Goal: Information Seeking & Learning: Learn about a topic

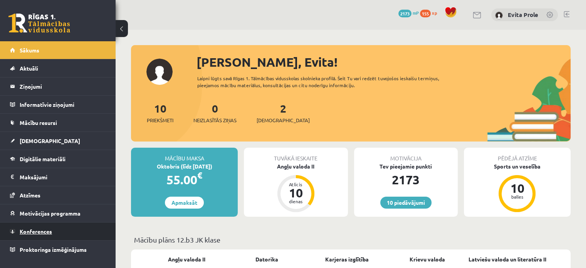
click at [38, 223] on link "Konferences" at bounding box center [58, 231] width 96 height 18
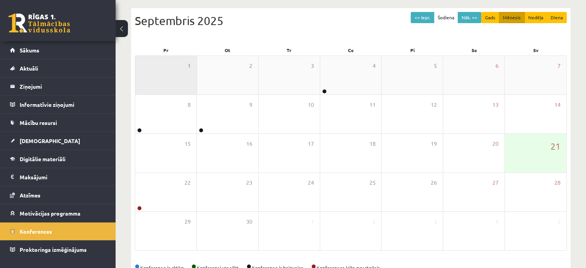
scroll to position [100, 0]
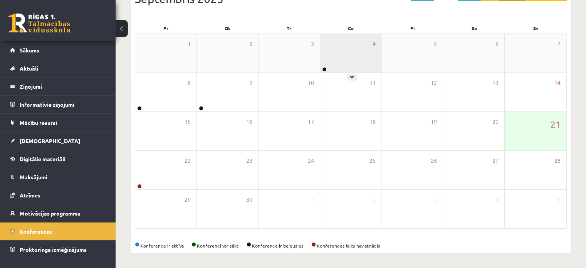
click at [369, 44] on div "4" at bounding box center [350, 53] width 61 height 39
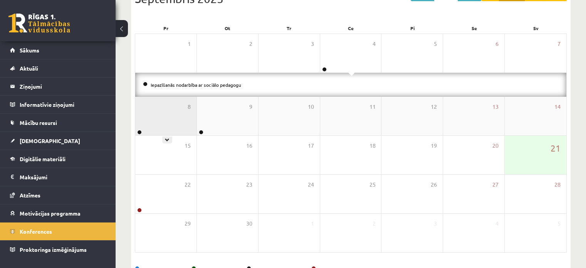
click at [168, 114] on div "8" at bounding box center [165, 116] width 61 height 39
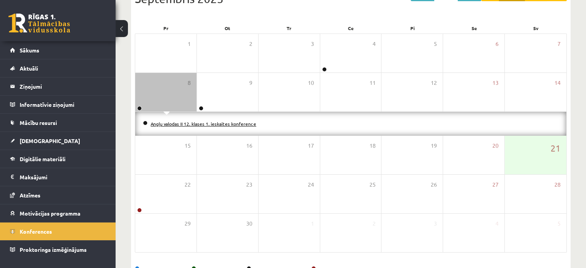
click at [201, 123] on link "Angļu valodas II 12. klases 1. ieskaites konference" at bounding box center [204, 124] width 106 height 6
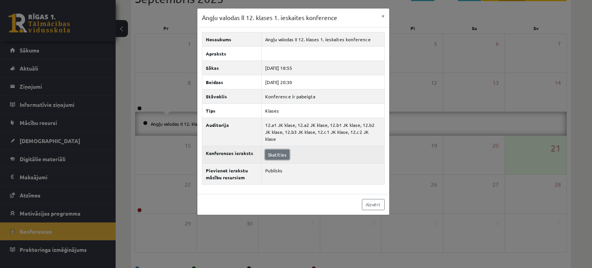
click at [269, 150] on link "Skatīties" at bounding box center [277, 155] width 24 height 10
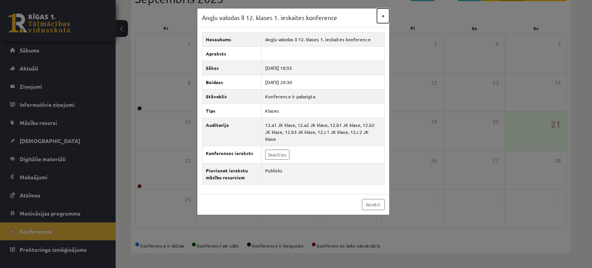
click at [381, 15] on button "×" at bounding box center [383, 15] width 12 height 15
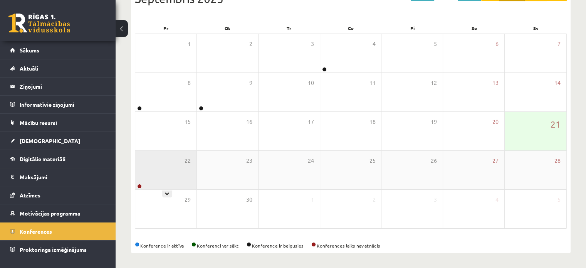
click at [168, 178] on div "22" at bounding box center [165, 170] width 61 height 39
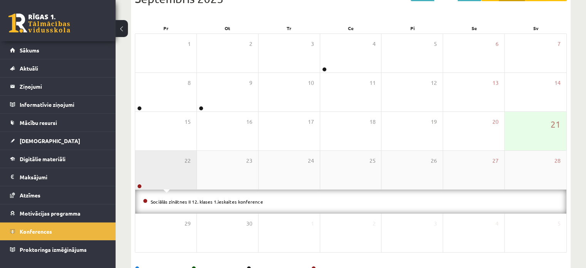
scroll to position [124, 0]
